Goal: Find specific page/section: Find specific page/section

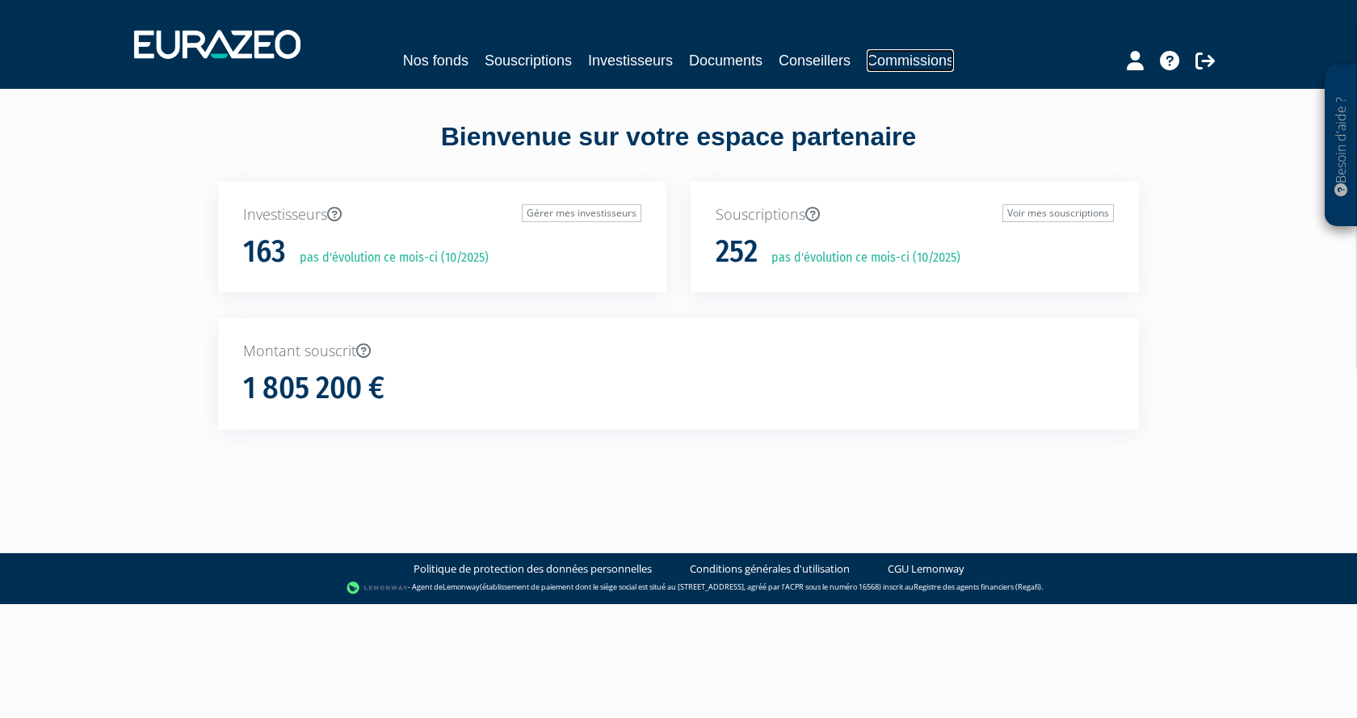
click at [948, 52] on link "Commissions" at bounding box center [910, 60] width 87 height 23
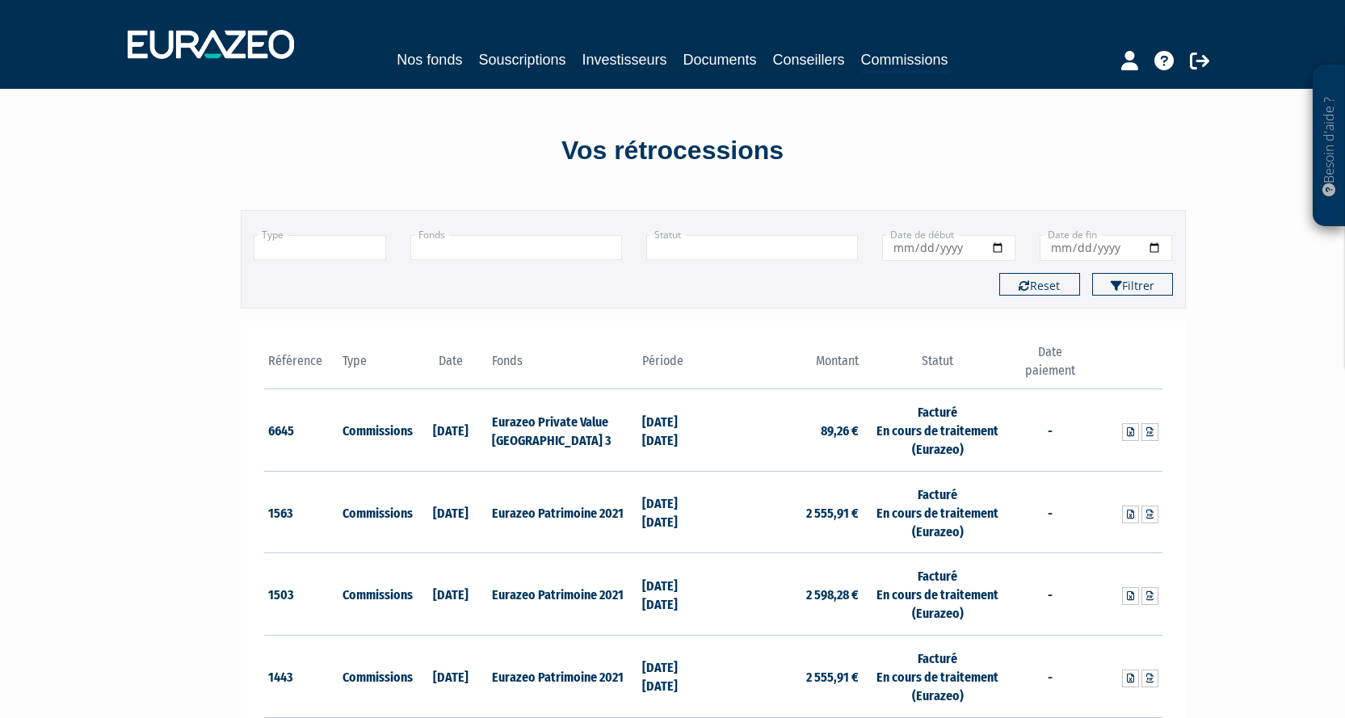
scroll to position [162, 0]
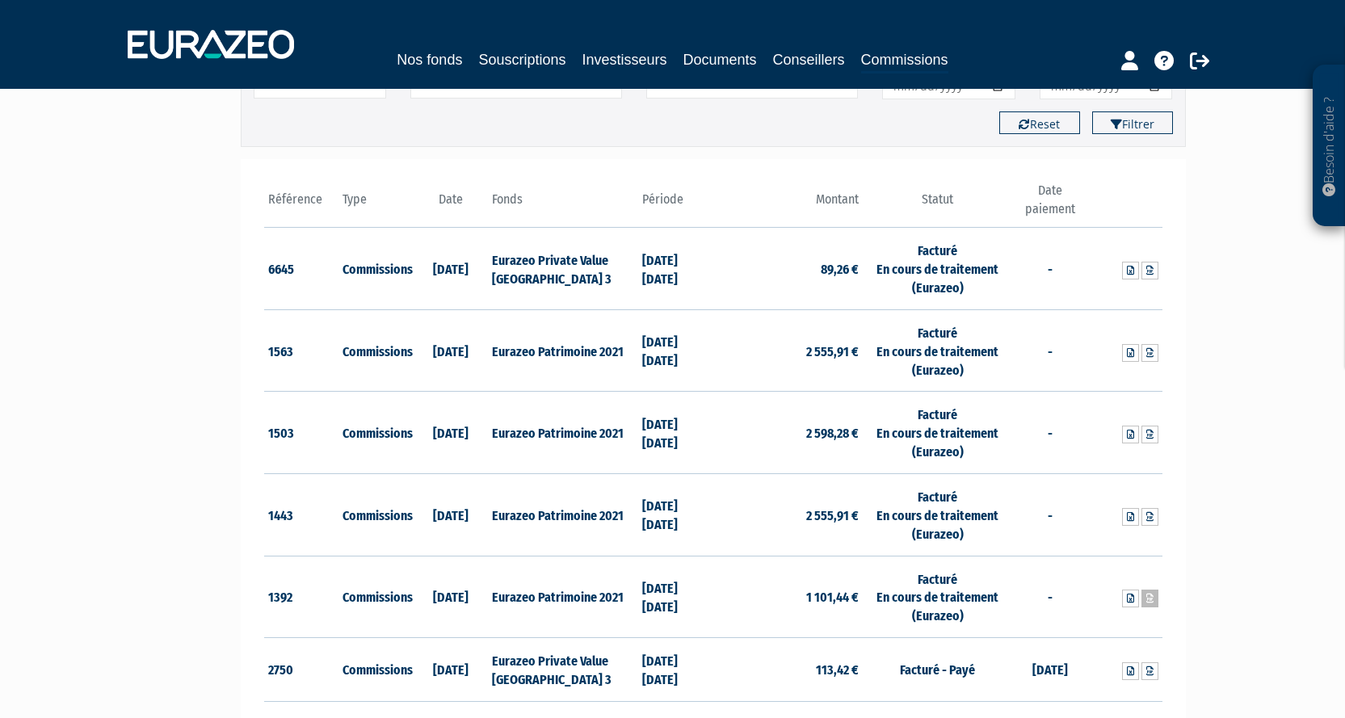
click at [1151, 597] on icon at bounding box center [1150, 599] width 7 height 10
click at [1147, 520] on icon at bounding box center [1150, 517] width 7 height 10
click at [1150, 437] on icon at bounding box center [1150, 435] width 7 height 10
click at [1151, 351] on icon at bounding box center [1150, 353] width 7 height 10
